Goal: Information Seeking & Learning: Learn about a topic

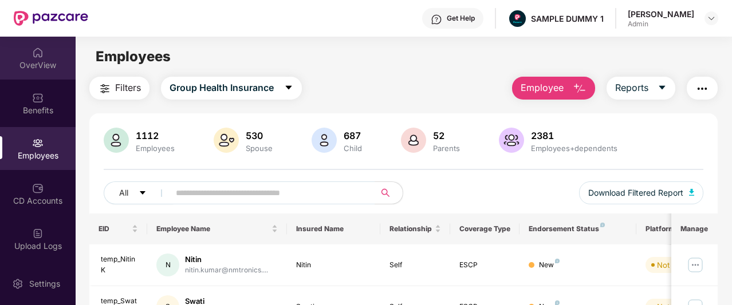
click at [19, 46] on div "OverView" at bounding box center [38, 58] width 76 height 43
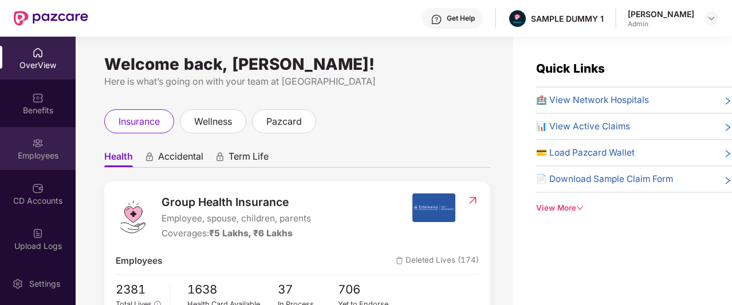
click at [24, 132] on div "Employees" at bounding box center [38, 148] width 76 height 43
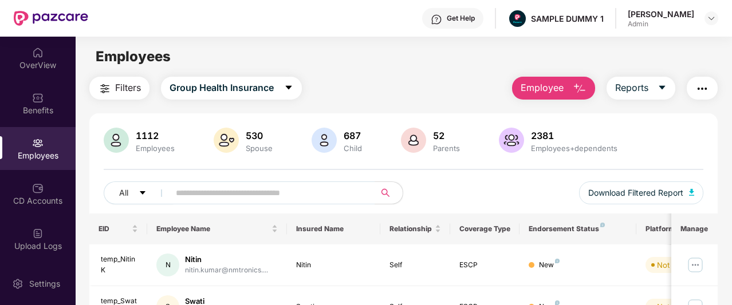
click at [570, 91] on button "Employee" at bounding box center [553, 88] width 83 height 23
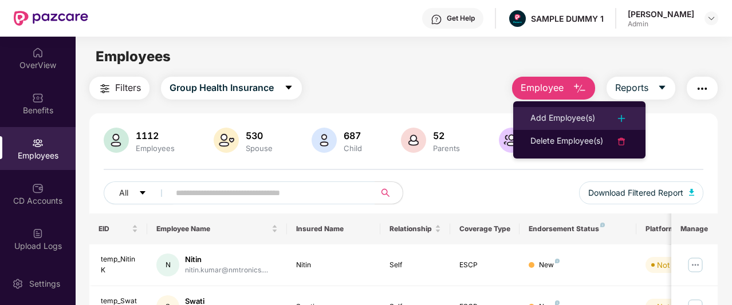
click at [558, 115] on div "Add Employee(s)" at bounding box center [563, 119] width 65 height 14
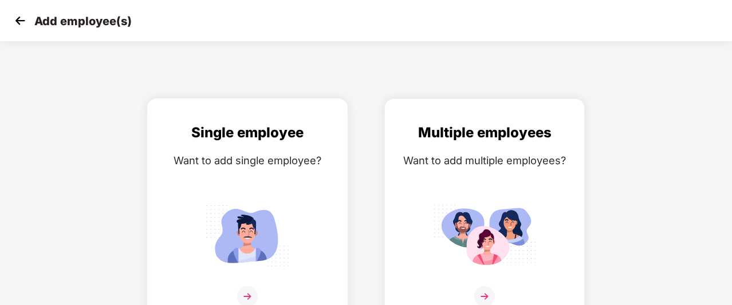
scroll to position [18, 0]
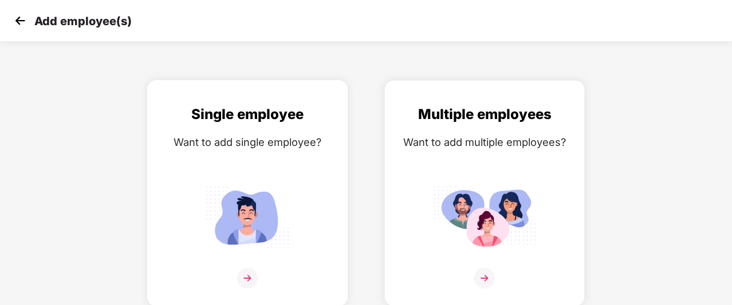
click at [218, 156] on div "Single employee Want to add single employee?" at bounding box center [247, 203] width 177 height 199
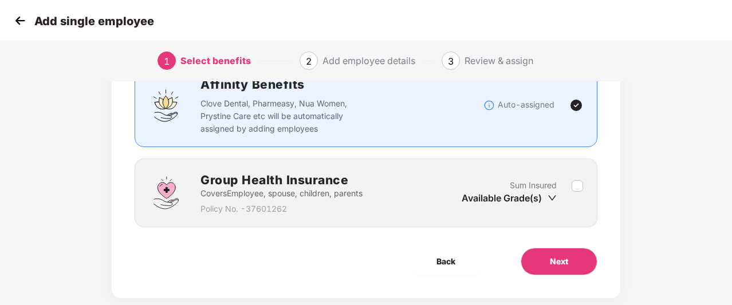
scroll to position [97, 0]
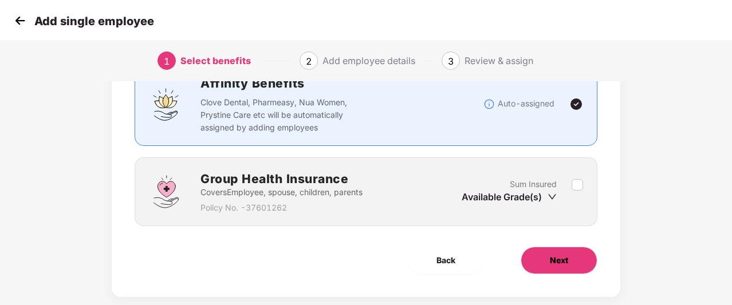
click at [559, 265] on span "Next" at bounding box center [559, 260] width 18 height 13
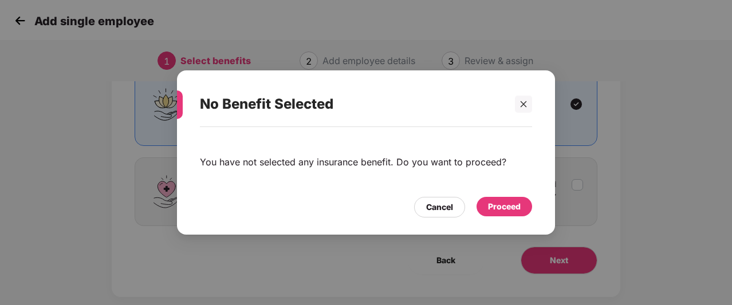
click at [495, 202] on div "Proceed" at bounding box center [504, 207] width 33 height 13
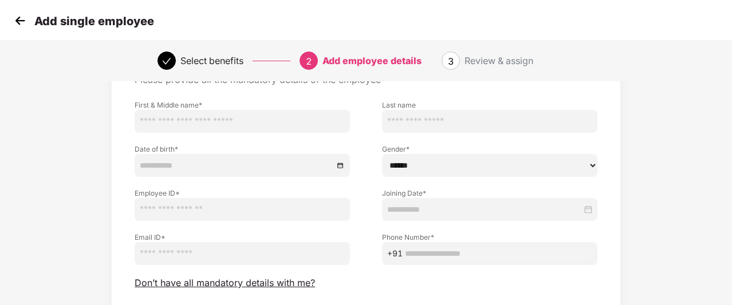
scroll to position [154, 0]
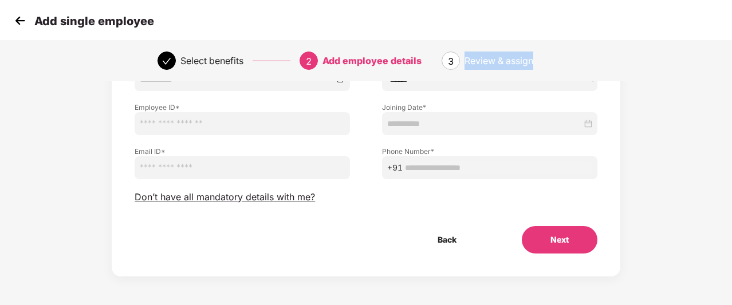
drag, startPoint x: 467, startPoint y: 61, endPoint x: 555, endPoint y: 62, distance: 87.7
click at [555, 62] on div "Review & assign" at bounding box center [520, 61] width 110 height 18
click at [25, 25] on img at bounding box center [19, 20] width 17 height 17
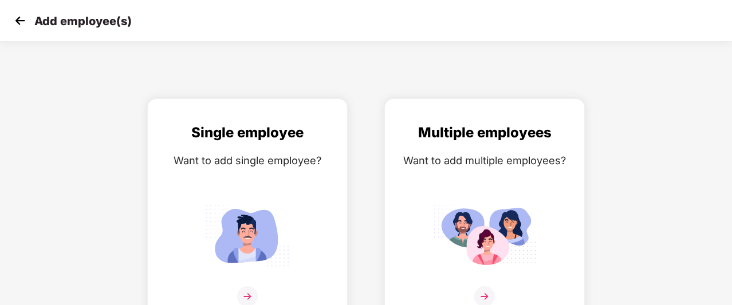
click at [19, 21] on img at bounding box center [19, 20] width 17 height 17
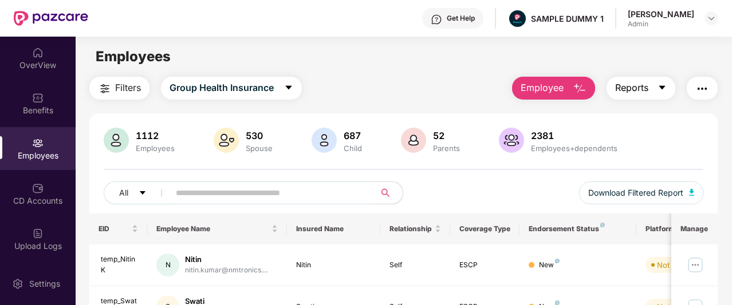
click at [645, 83] on span "Reports" at bounding box center [631, 88] width 33 height 14
click at [474, 95] on div "Filters Group Health Insurance Employee Reports" at bounding box center [403, 88] width 629 height 23
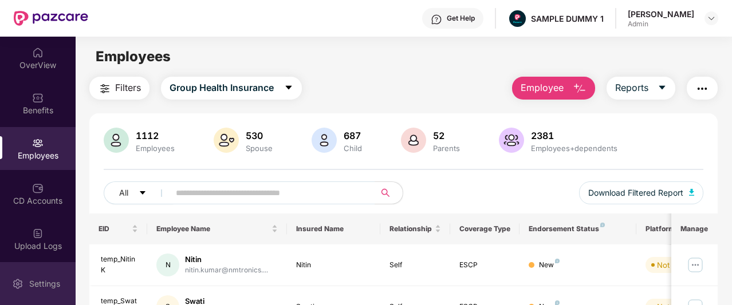
click at [19, 280] on img at bounding box center [17, 284] width 11 height 11
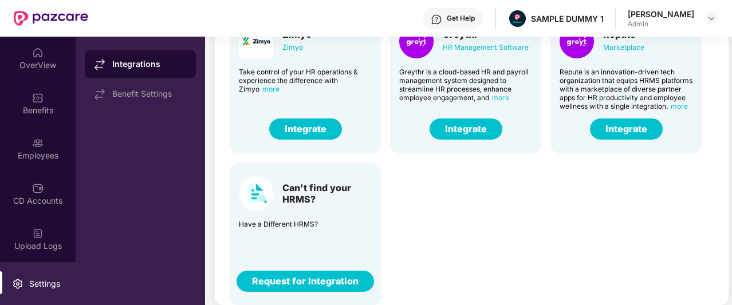
scroll to position [108, 0]
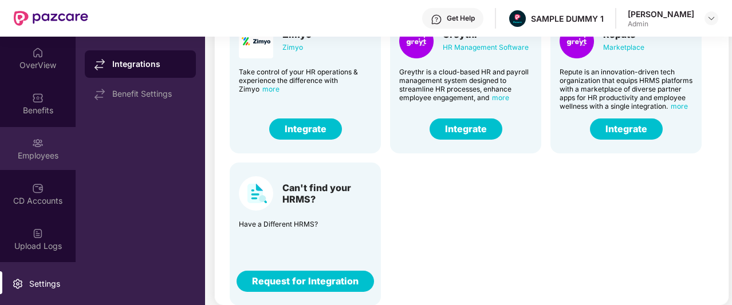
click at [42, 140] on div "Employees" at bounding box center [38, 148] width 76 height 43
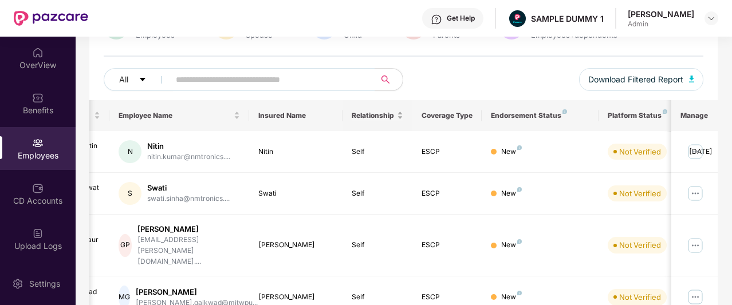
scroll to position [97, 0]
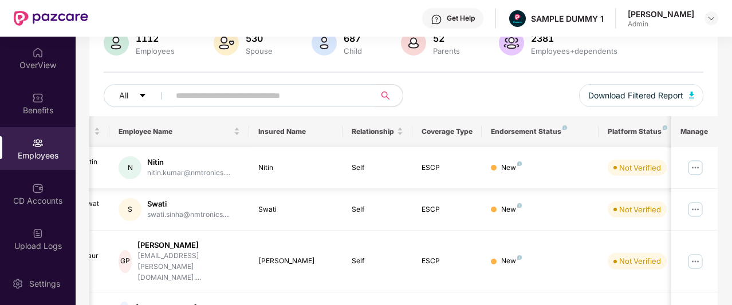
click at [695, 172] on img at bounding box center [696, 168] width 18 height 18
click at [497, 112] on div "All Download Filtered Report" at bounding box center [404, 100] width 600 height 32
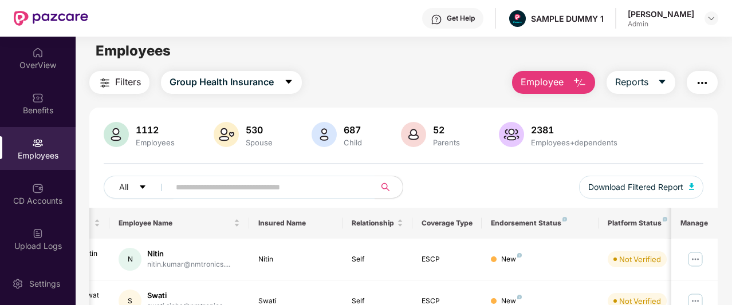
scroll to position [6, 0]
click at [292, 79] on icon "caret-down" at bounding box center [288, 81] width 9 height 9
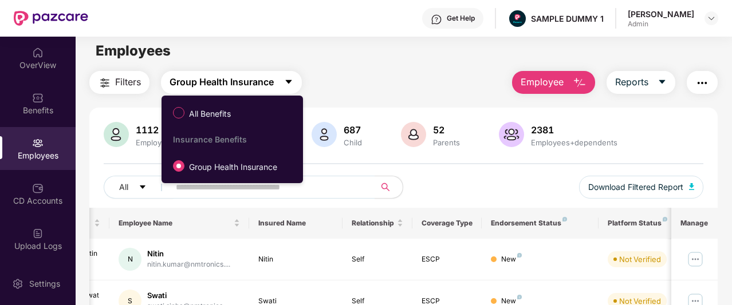
click at [282, 76] on button "Group Health Insurance" at bounding box center [231, 82] width 141 height 23
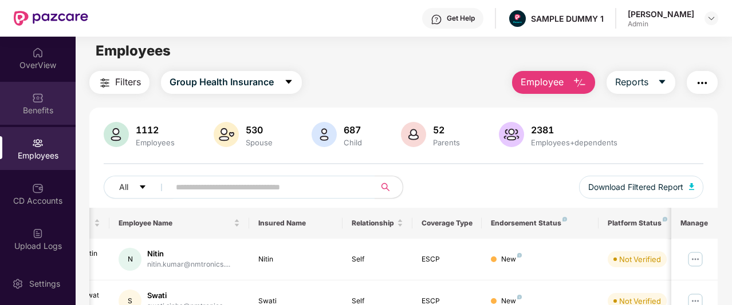
click at [41, 106] on div "Benefits" at bounding box center [38, 110] width 76 height 11
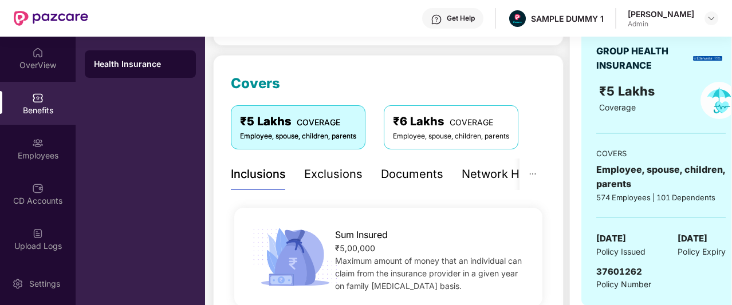
scroll to position [133, 0]
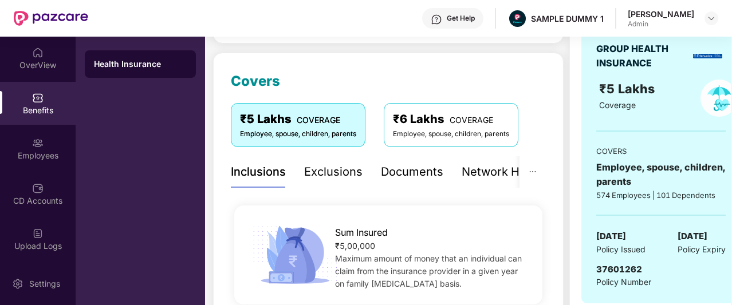
click at [462, 17] on div "Get Help" at bounding box center [461, 18] width 28 height 9
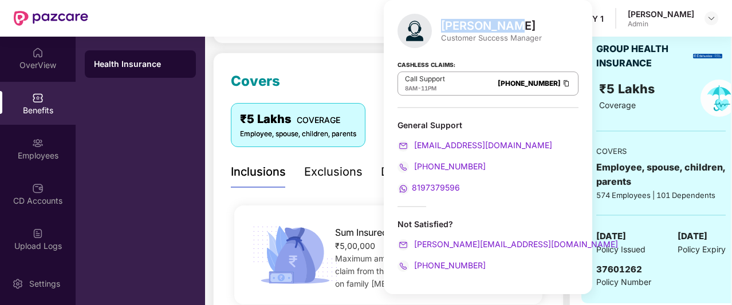
drag, startPoint x: 443, startPoint y: 25, endPoint x: 517, endPoint y: 23, distance: 74.5
click at [517, 23] on div "[PERSON_NAME]" at bounding box center [491, 26] width 101 height 14
click at [545, 46] on div "[PERSON_NAME] Customer Success Manager Cashless Claims: Call Support 8AM - 11PM…" at bounding box center [488, 147] width 209 height 295
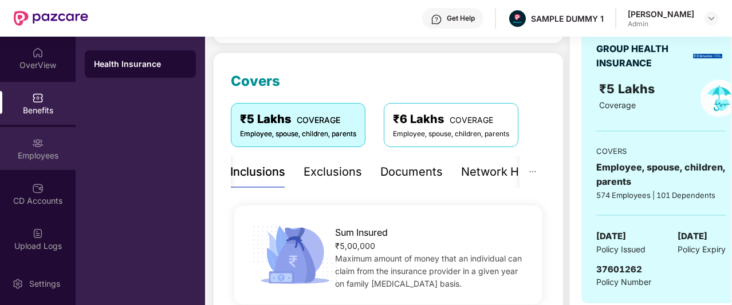
click at [40, 162] on div "Employees" at bounding box center [38, 148] width 76 height 43
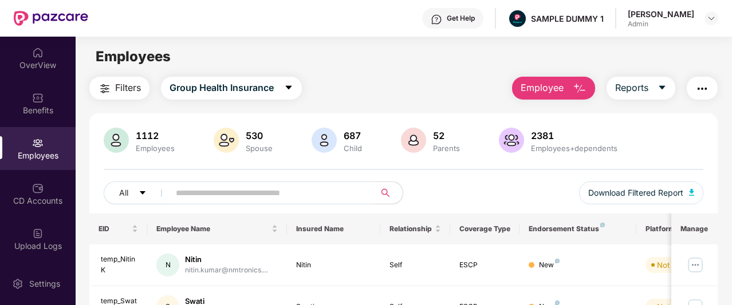
click at [704, 97] on button "button" at bounding box center [702, 88] width 31 height 23
click at [478, 92] on div "Filters Group Health Insurance Employee Reports" at bounding box center [403, 88] width 629 height 23
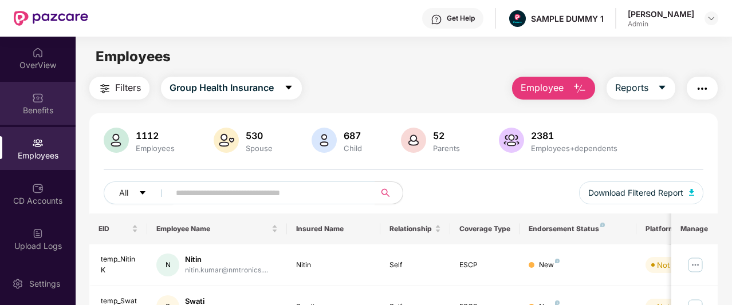
click at [38, 120] on div "Benefits" at bounding box center [38, 103] width 76 height 43
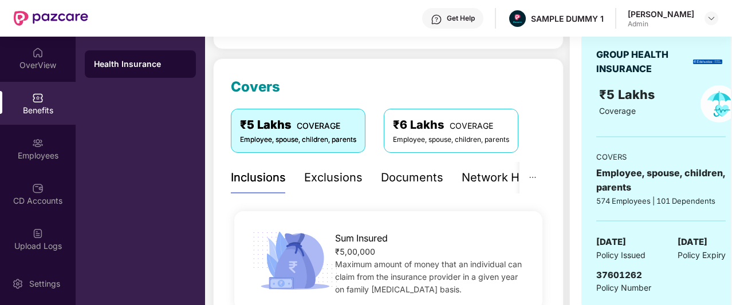
scroll to position [128, 0]
click at [475, 184] on div "Network Hospitals" at bounding box center [473, 177] width 100 height 18
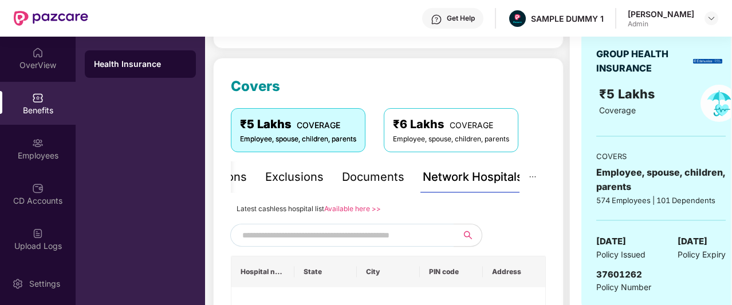
click at [475, 184] on div "Network Hospitals" at bounding box center [473, 177] width 100 height 18
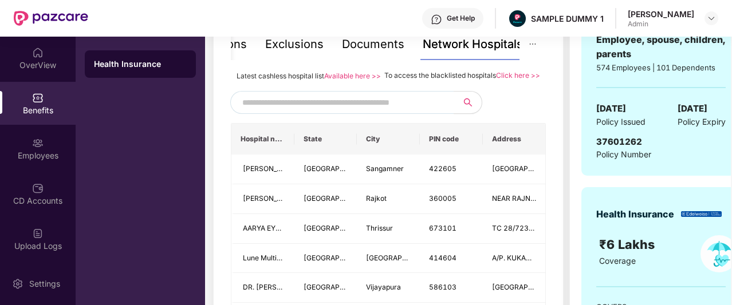
scroll to position [262, 0]
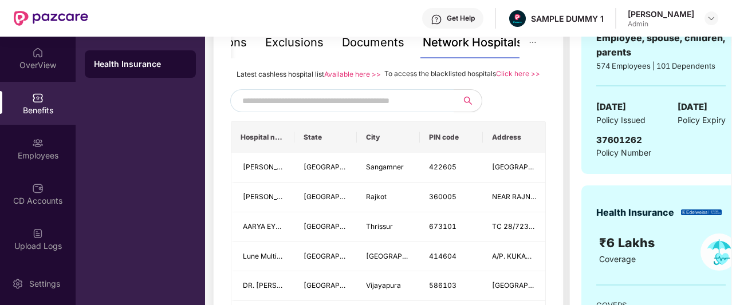
click at [422, 109] on input "text" at bounding box center [340, 100] width 196 height 17
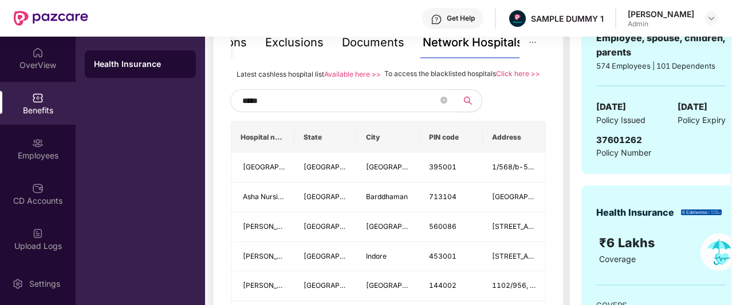
type input "******"
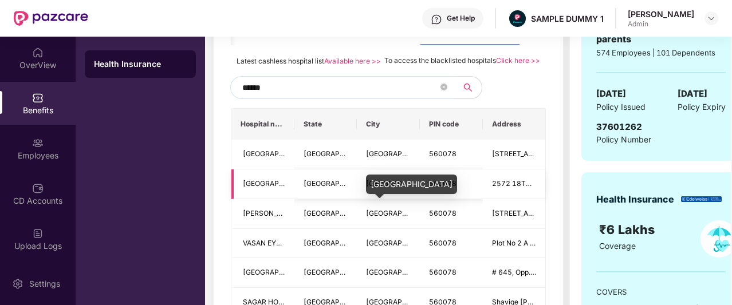
scroll to position [276, 0]
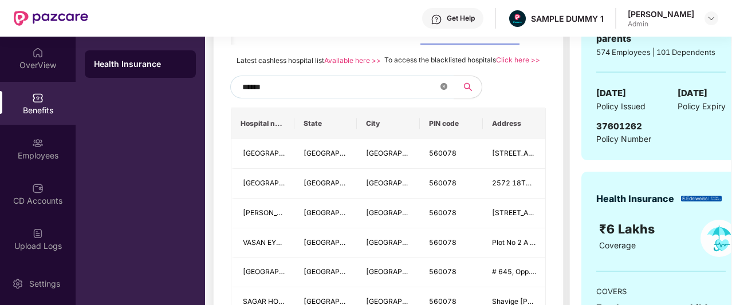
click at [444, 90] on icon "close-circle" at bounding box center [444, 86] width 7 height 7
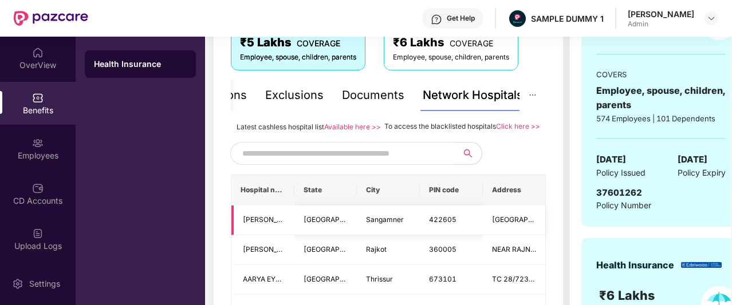
scroll to position [209, 0]
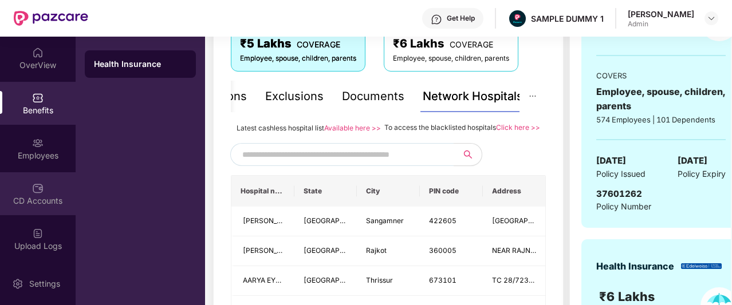
click at [41, 183] on div "CD Accounts" at bounding box center [38, 193] width 76 height 43
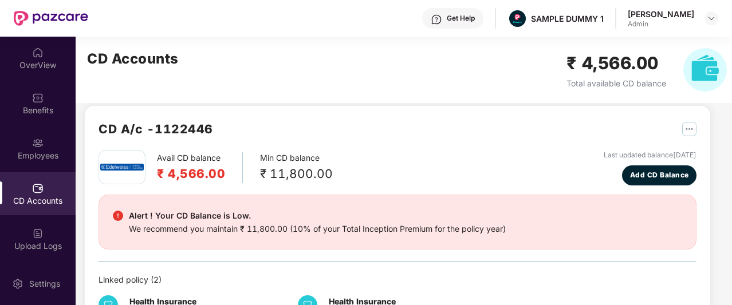
scroll to position [11, 0]
